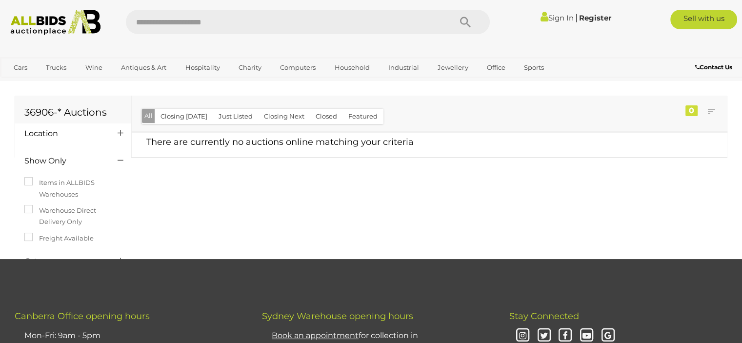
click at [224, 24] on input "text" at bounding box center [284, 22] width 316 height 24
type input "****"
click at [461, 22] on icon "Search" at bounding box center [465, 22] width 11 height 15
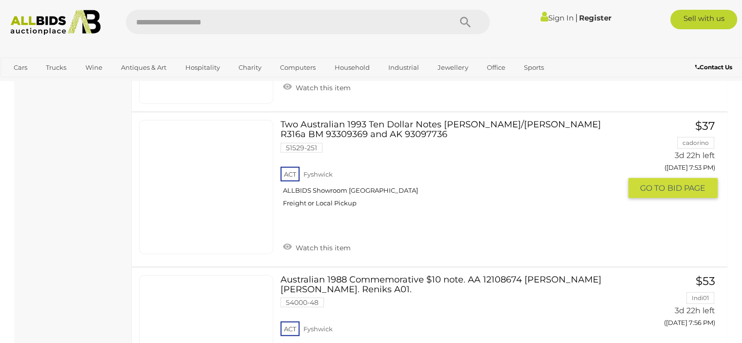
scroll to position [2257, 0]
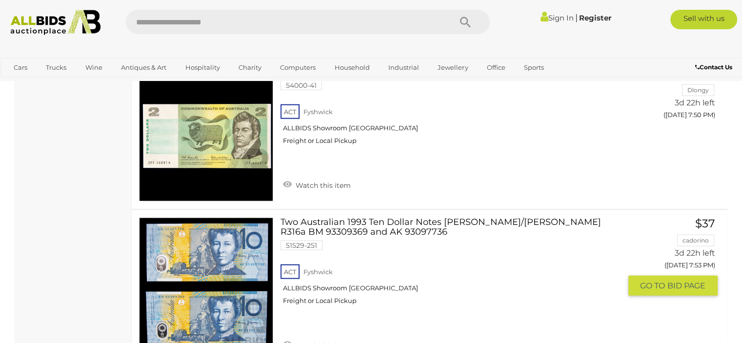
click at [394, 218] on link "Two Australian 1993 Ten Dollar Notes Fraser/Evans R316a BM 93309369 and AK 9309…" at bounding box center [454, 265] width 333 height 95
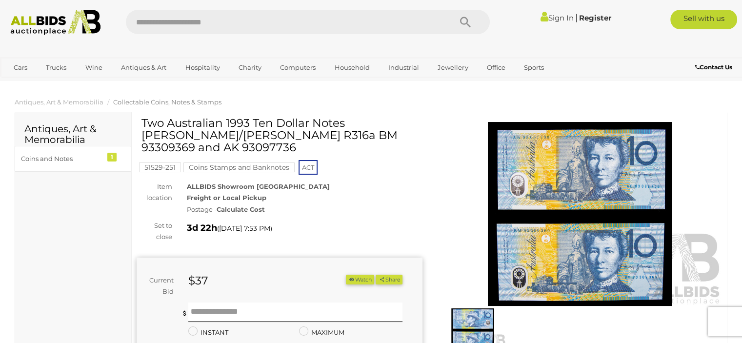
click at [574, 165] on img at bounding box center [580, 214] width 286 height 184
click at [568, 177] on img at bounding box center [580, 214] width 286 height 184
click at [564, 194] on img at bounding box center [580, 214] width 286 height 184
click at [471, 315] on img at bounding box center [473, 329] width 66 height 43
click at [583, 165] on img at bounding box center [580, 214] width 286 height 184
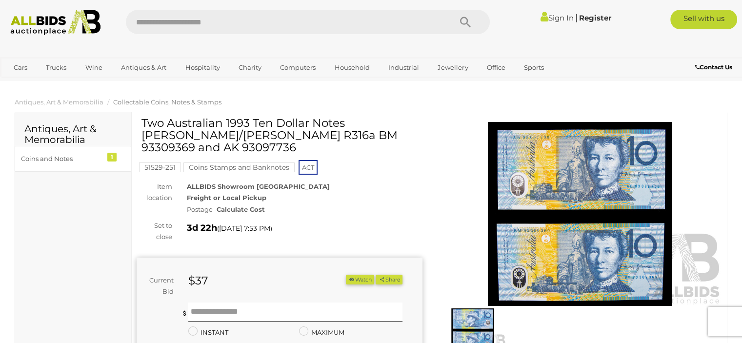
click at [560, 164] on img at bounding box center [580, 214] width 286 height 184
click at [525, 219] on img at bounding box center [580, 214] width 286 height 184
